Goal: Navigation & Orientation: Find specific page/section

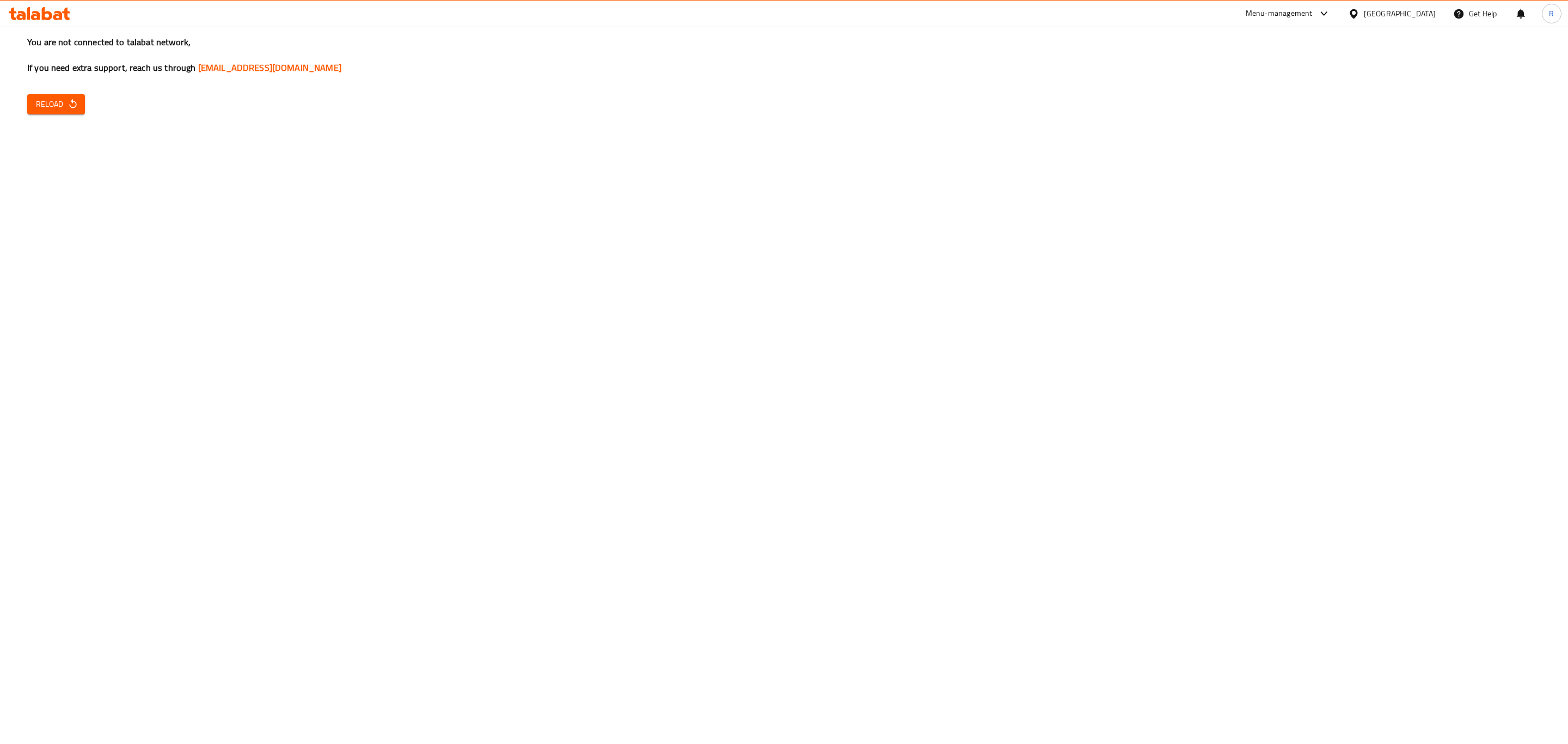
click at [55, 21] on div at bounding box center [39, 14] width 79 height 22
click at [59, 17] on icon at bounding box center [39, 14] width 61 height 13
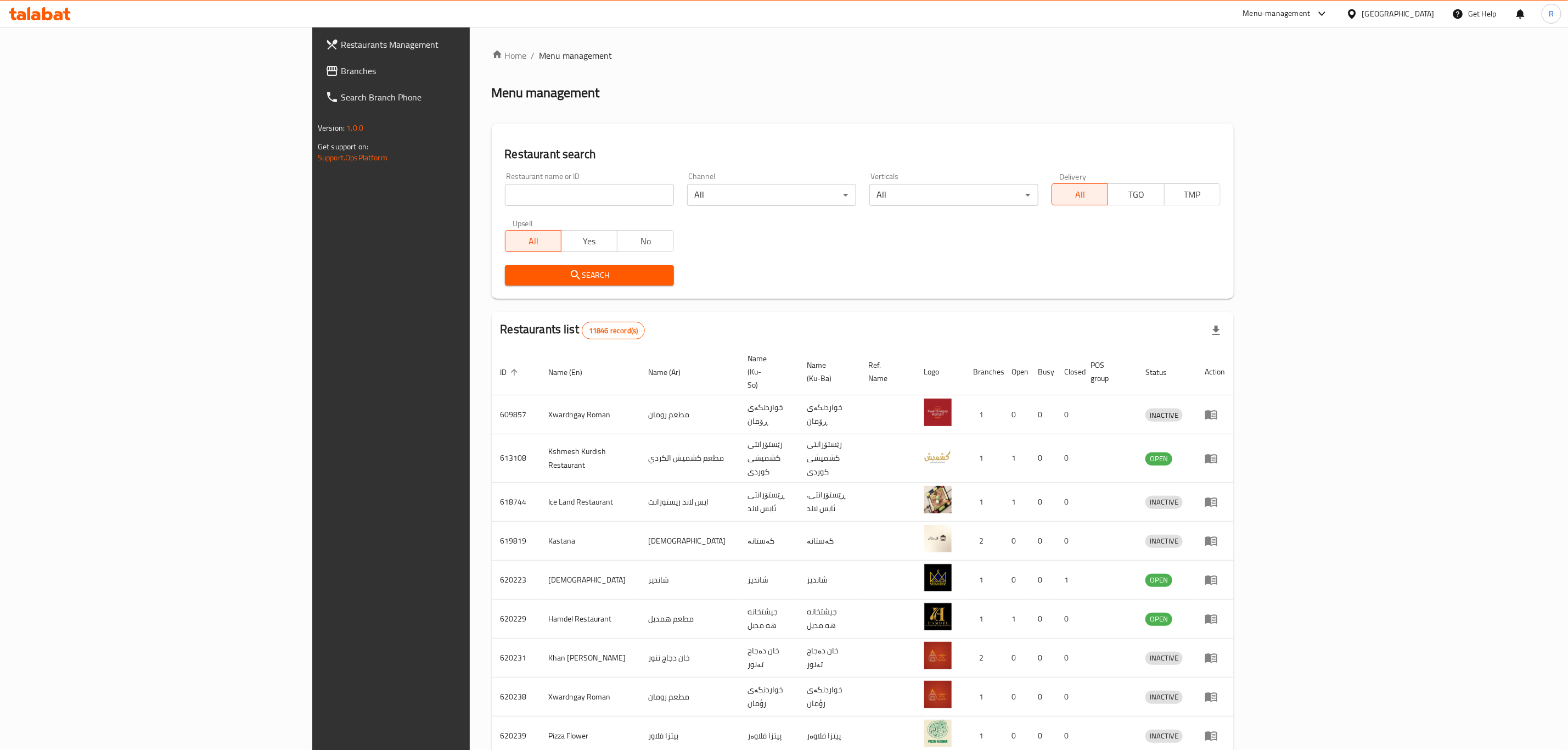
click at [57, 15] on icon at bounding box center [58, 15] width 9 height 9
